Goal: Task Accomplishment & Management: Complete application form

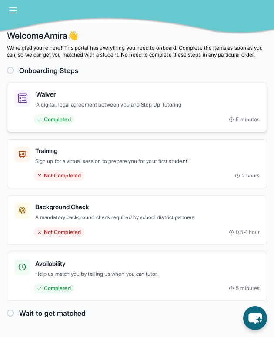
click at [157, 124] on div "Completed 5 minutes" at bounding box center [136, 119] width 245 height 10
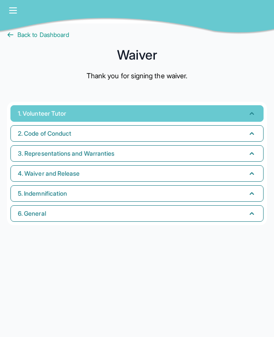
click at [155, 116] on button "1. Volunteer Tutor" at bounding box center [136, 113] width 253 height 17
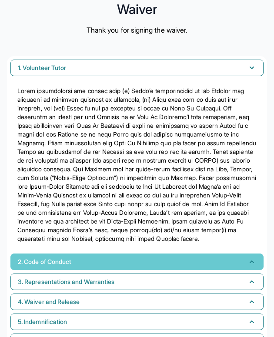
scroll to position [52, 0]
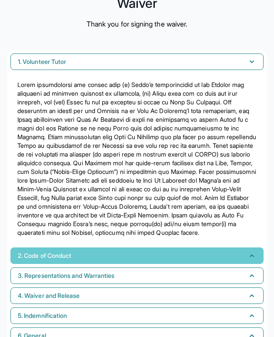
click at [144, 264] on button "2. Code of Conduct" at bounding box center [136, 255] width 253 height 17
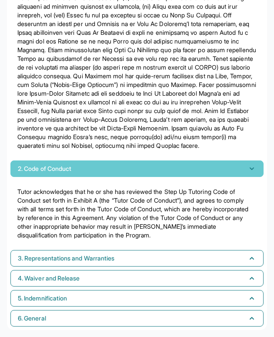
click at [142, 169] on button "2. Code of Conduct" at bounding box center [136, 168] width 253 height 17
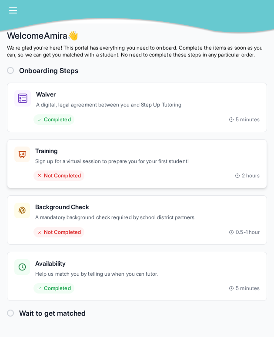
scroll to position [23, 0]
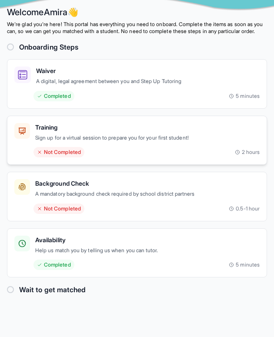
click at [152, 157] on div "Not Completed 2 hours" at bounding box center [136, 152] width 245 height 10
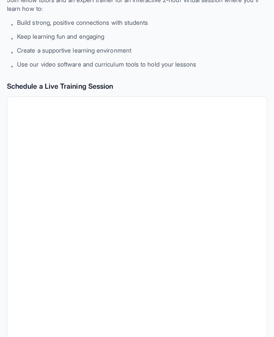
scroll to position [217, 0]
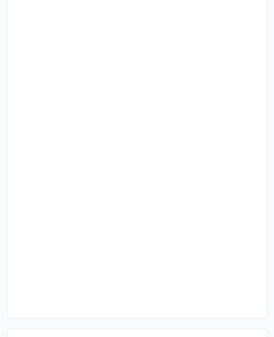
scroll to position [23, 0]
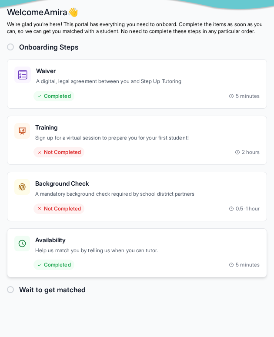
click at [197, 270] on div "Completed 5 minutes" at bounding box center [136, 264] width 245 height 10
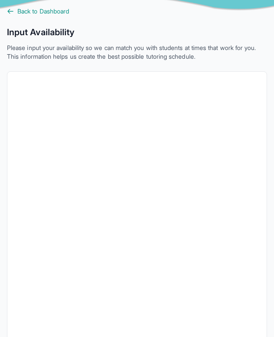
click at [13, 17] on div "Back to Dashboard Input Availability Please input your availability so we can m…" at bounding box center [137, 223] width 260 height 432
click at [12, 14] on icon at bounding box center [10, 11] width 7 height 7
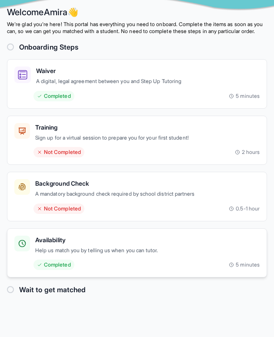
click at [178, 255] on p "Help us match you by telling us when you can tutor." at bounding box center [147, 250] width 224 height 9
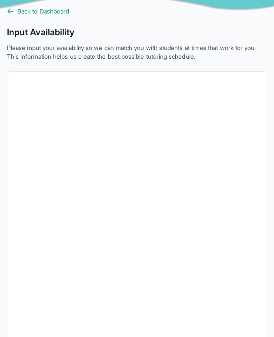
scroll to position [143, 0]
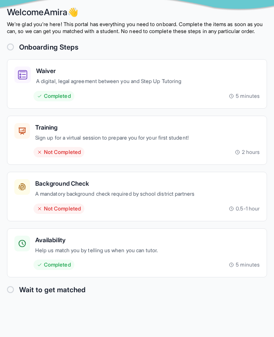
scroll to position [23, 0]
click at [10, 293] on div at bounding box center [10, 289] width 7 height 7
click at [109, 255] on p "Help us match you by telling us when you can tutor." at bounding box center [147, 250] width 224 height 9
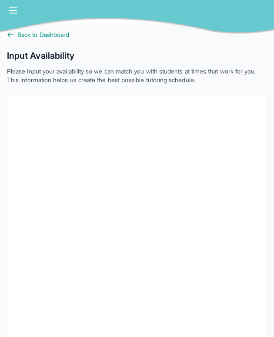
click at [8, 33] on div at bounding box center [137, 17] width 274 height 35
click at [15, 34] on div at bounding box center [137, 17] width 274 height 35
click at [21, 36] on span "Back to Dashboard" at bounding box center [43, 34] width 52 height 9
